Goal: Find contact information: Find contact information

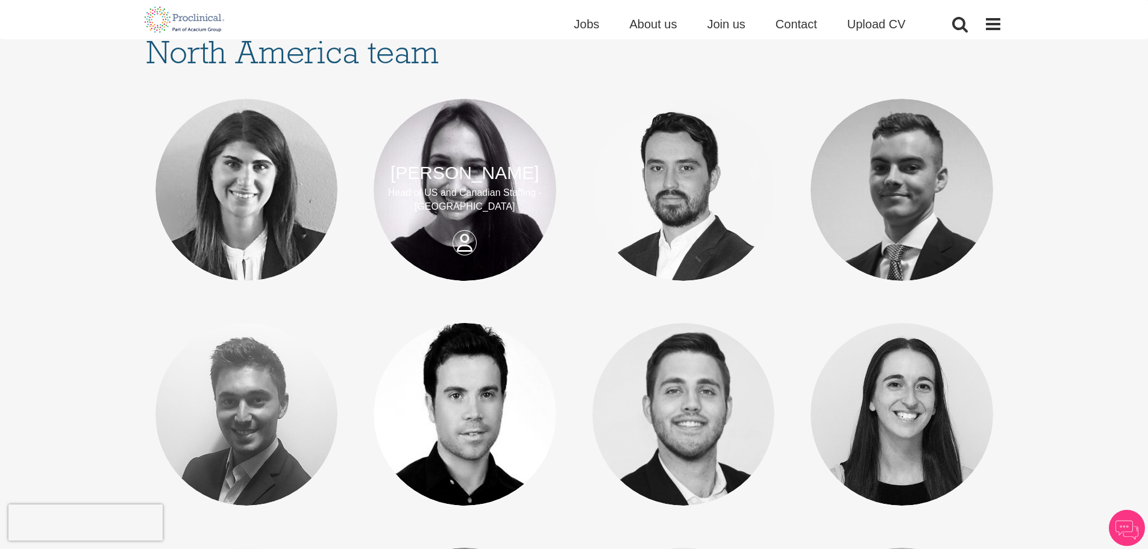
click at [466, 220] on div "[PERSON_NAME] Head of US and [DEMOGRAPHIC_DATA] Staffing - [GEOGRAPHIC_DATA]" at bounding box center [465, 190] width 183 height 60
click at [470, 174] on link "[PERSON_NAME]" at bounding box center [464, 173] width 149 height 20
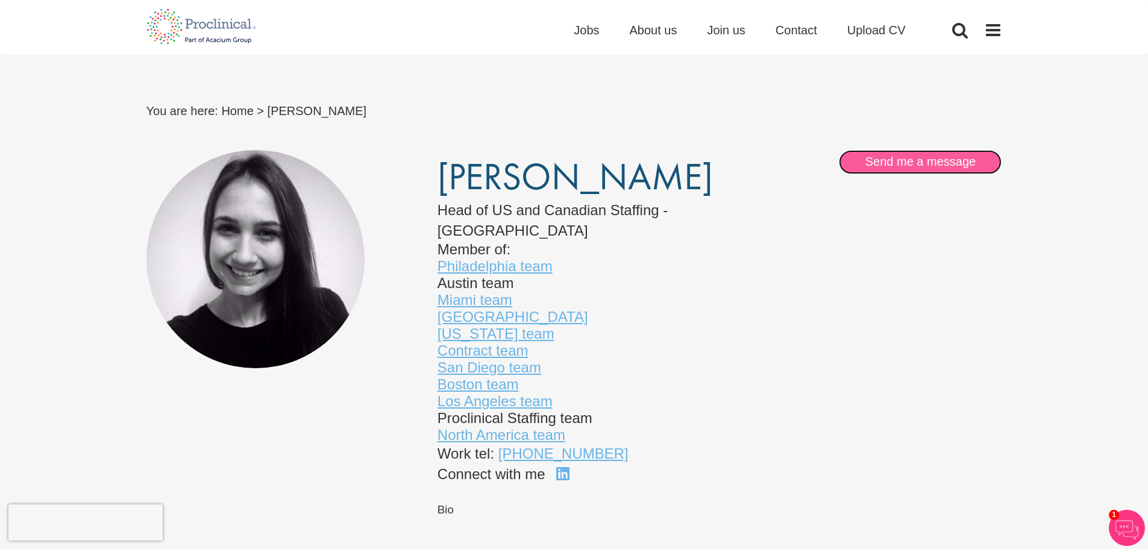
click at [900, 154] on link "Send me a message" at bounding box center [920, 162] width 163 height 24
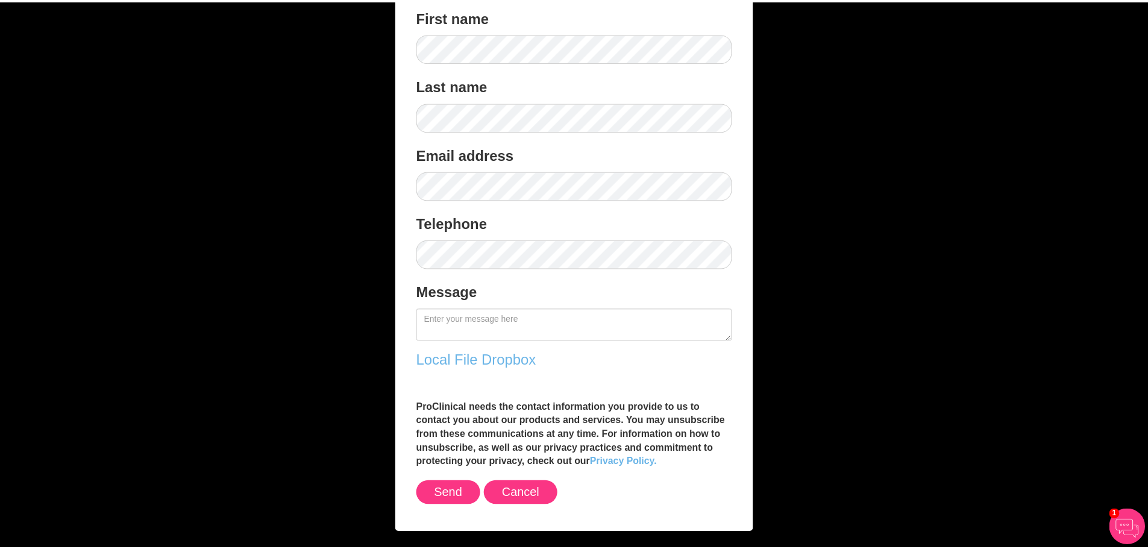
scroll to position [87, 0]
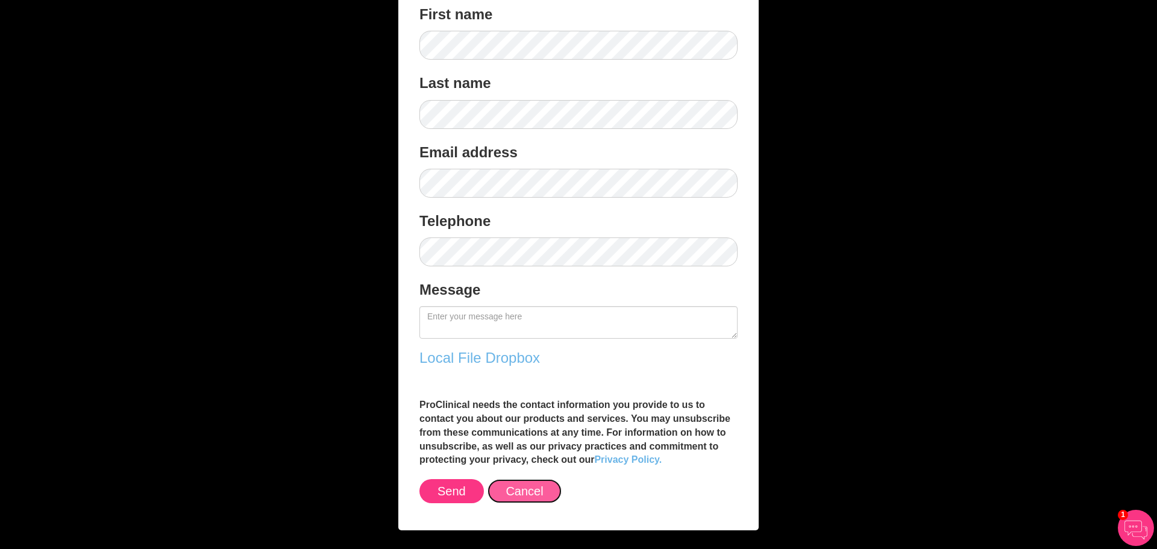
click at [524, 495] on button "Cancel" at bounding box center [524, 491] width 74 height 24
